Goal: Obtain resource: Download file/media

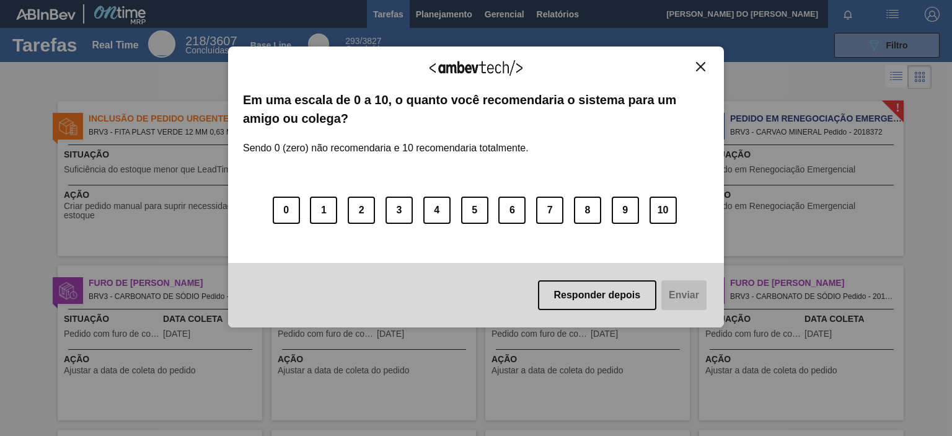
click at [703, 66] on img "Close" at bounding box center [700, 66] width 9 height 9
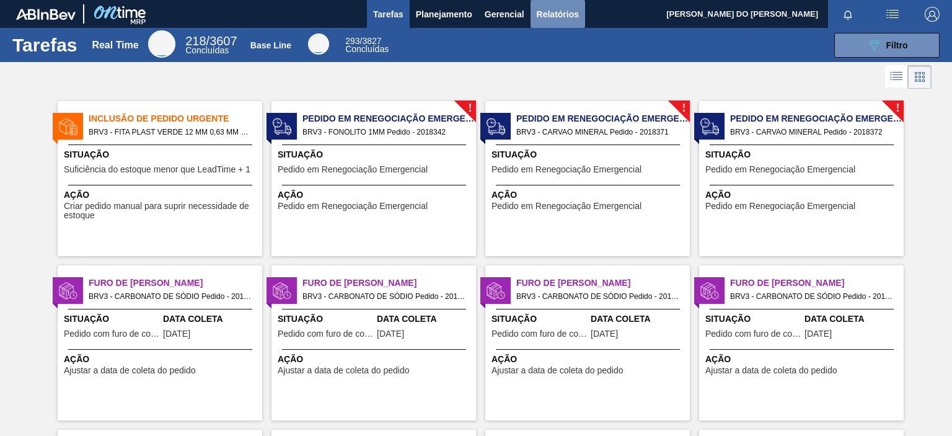
click at [556, 19] on span "Relatórios" at bounding box center [558, 14] width 42 height 15
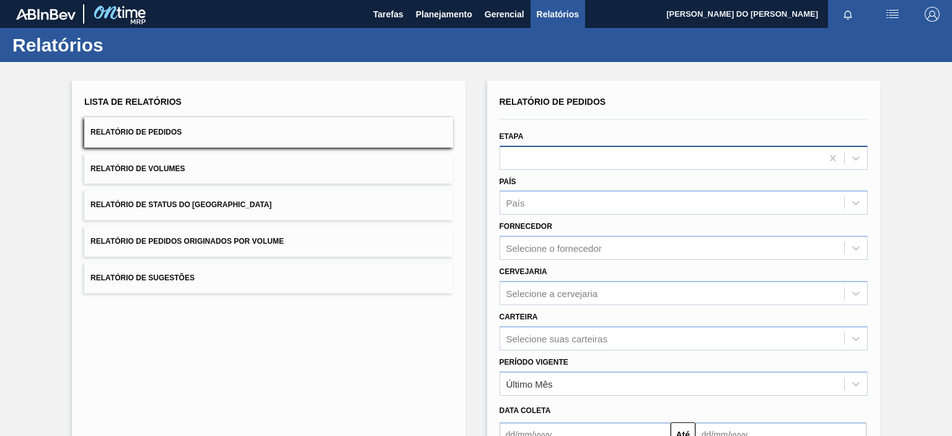
click at [531, 164] on div at bounding box center [661, 158] width 322 height 18
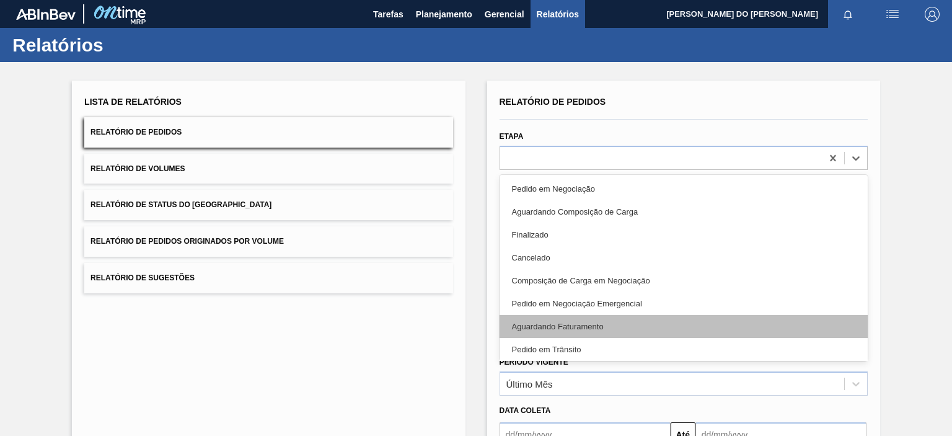
click at [564, 329] on div "Aguardando Faturamento" at bounding box center [683, 326] width 368 height 23
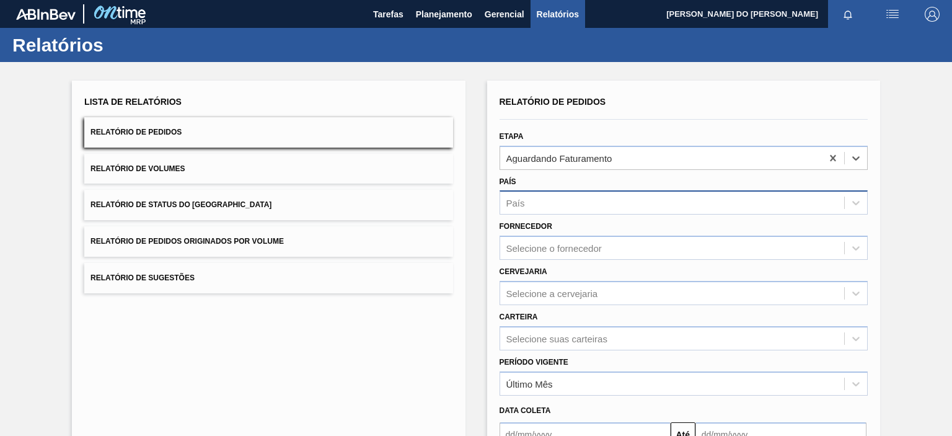
click at [562, 207] on div "País" at bounding box center [672, 203] width 344 height 18
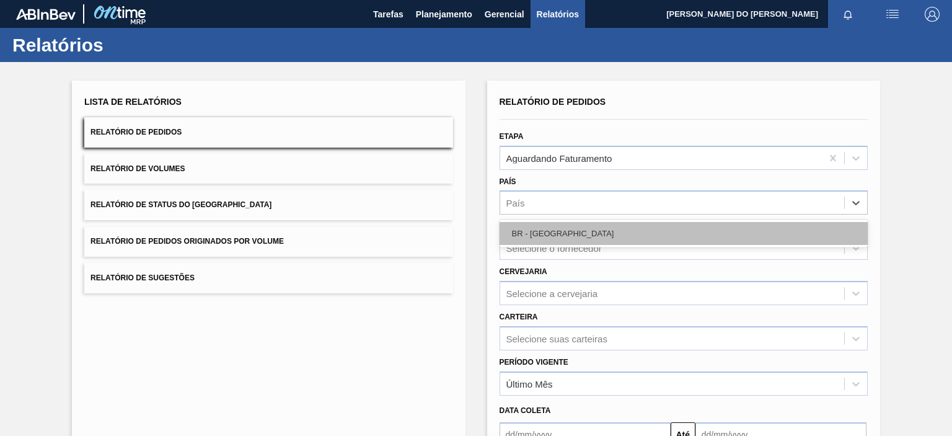
click at [549, 231] on div "BR - [GEOGRAPHIC_DATA]" at bounding box center [683, 233] width 368 height 23
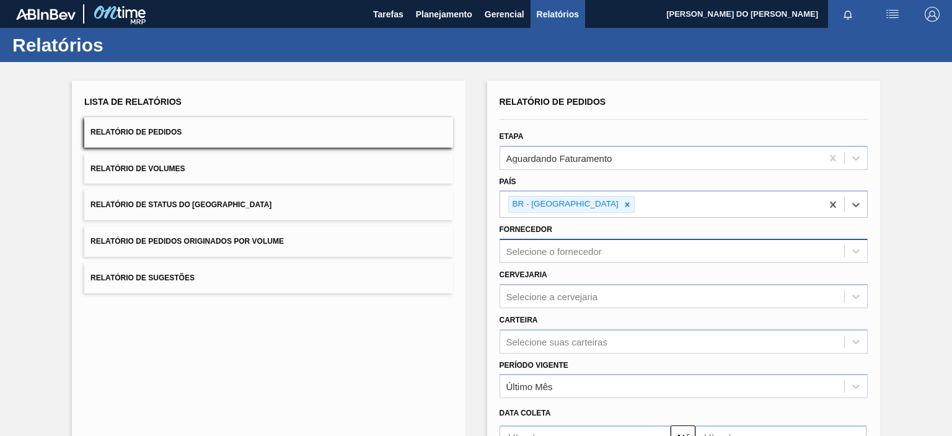
click at [540, 250] on div "Relatório de Pedidos Etapa Aguardando Faturamento País option BR - [GEOGRAPHIC_…" at bounding box center [683, 297] width 368 height 409
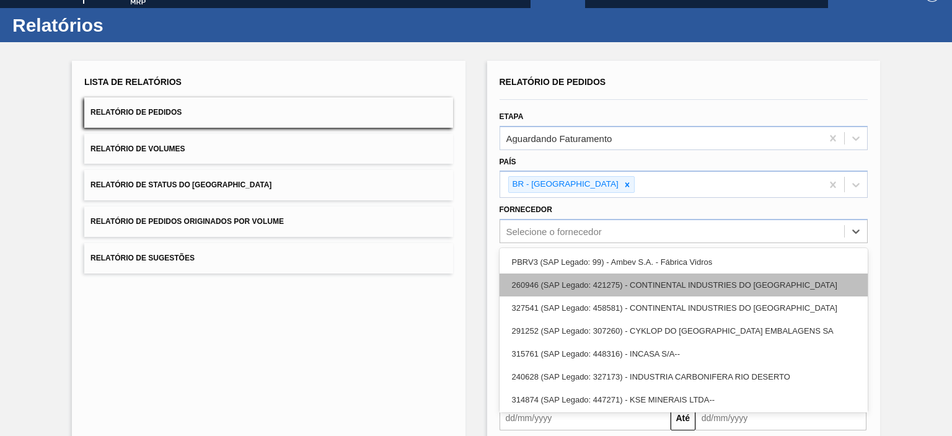
scroll to position [22, 0]
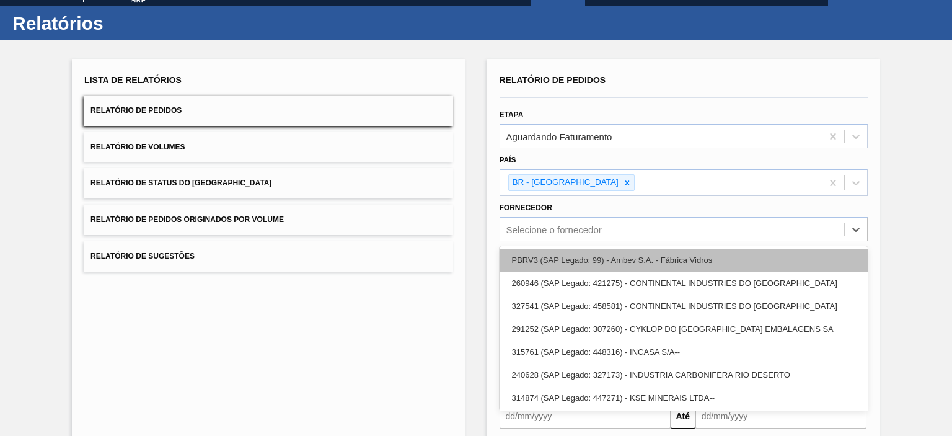
click at [555, 259] on div "PBRV3 (SAP Legado: 99) - Ambev S.A. - Fábrica Vidros" at bounding box center [683, 259] width 368 height 23
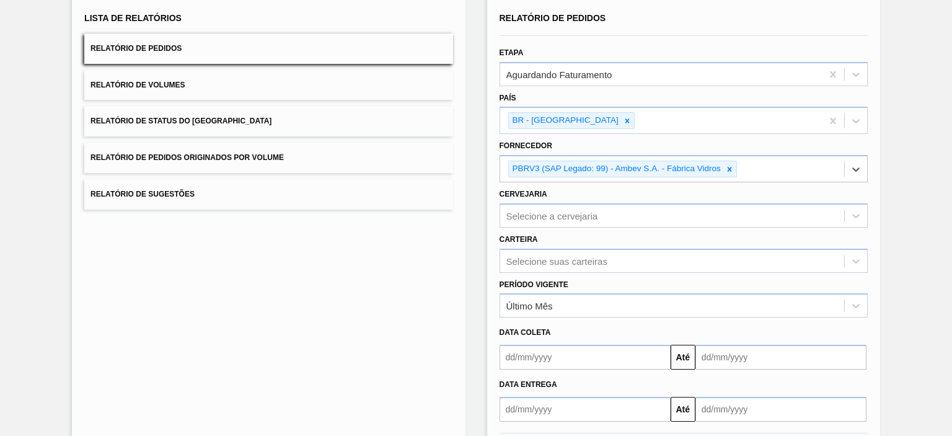
scroll to position [141, 0]
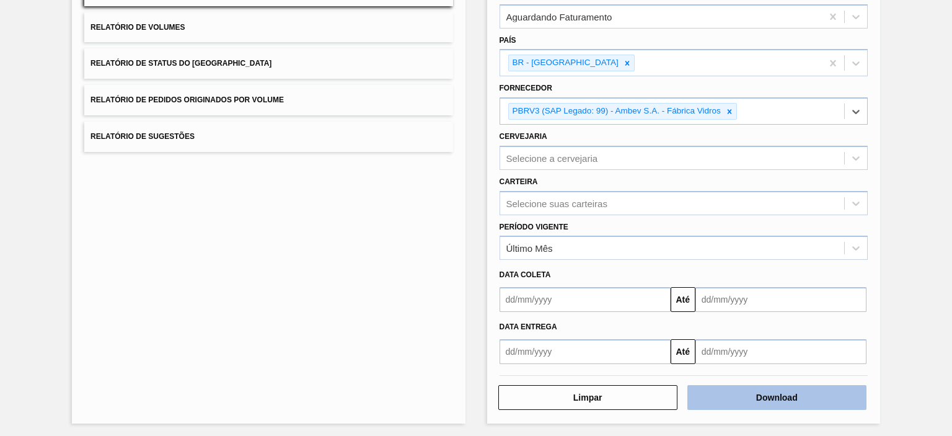
click at [773, 397] on button "Download" at bounding box center [776, 397] width 179 height 25
